Goal: Task Accomplishment & Management: Complete application form

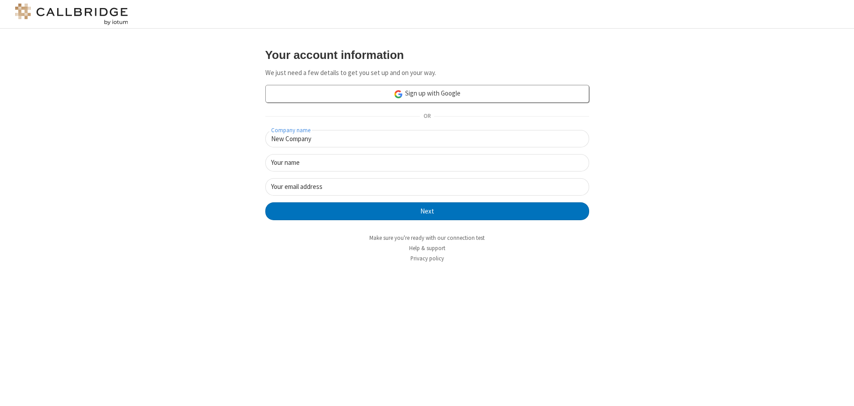
type input "New Company"
type input "New User"
type input "[EMAIL_ADDRESS][DOMAIN_NAME]"
click button "Next" at bounding box center [427, 211] width 324 height 18
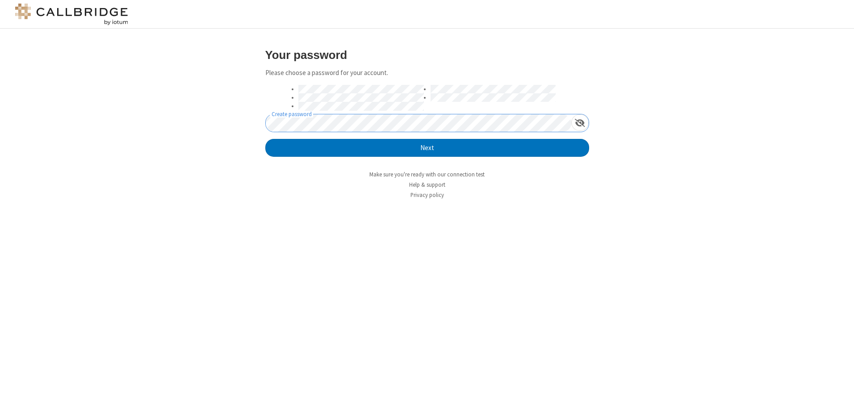
click button "Next" at bounding box center [427, 148] width 324 height 18
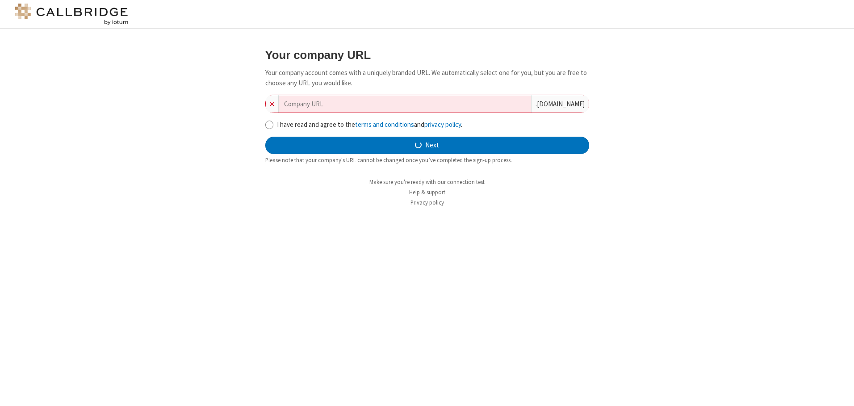
type input "new-company-holistic-67129"
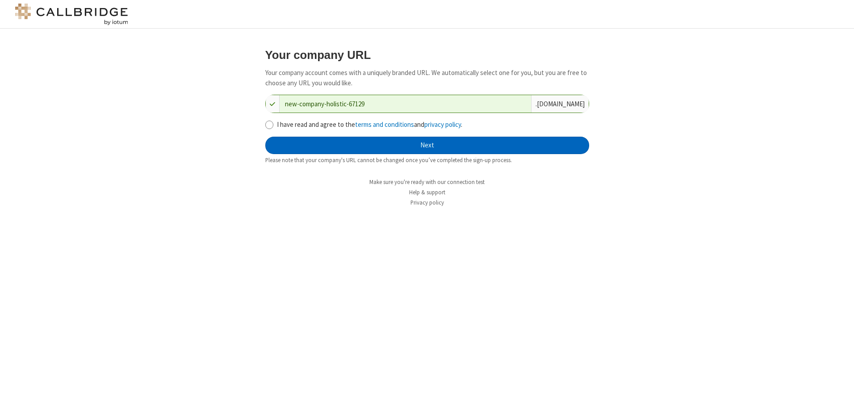
click at [427, 145] on button "Next" at bounding box center [427, 146] width 324 height 18
